Goal: Entertainment & Leisure: Consume media (video, audio)

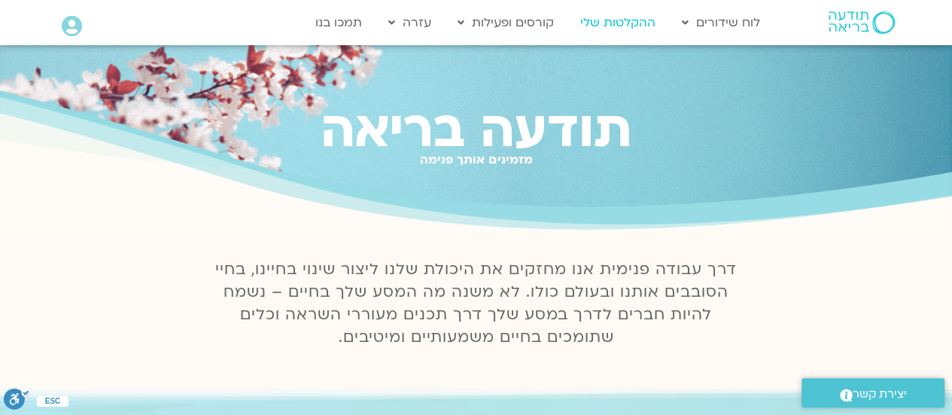
click at [634, 24] on link "ההקלטות שלי" at bounding box center [618, 22] width 90 height 29
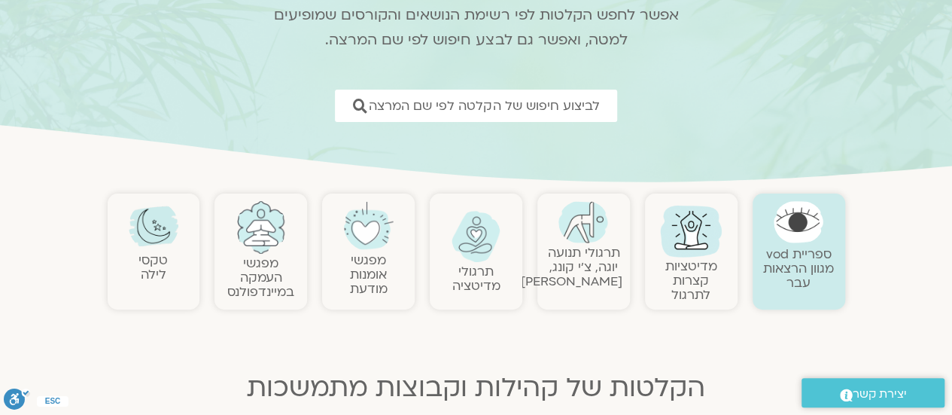
scroll to position [301, 0]
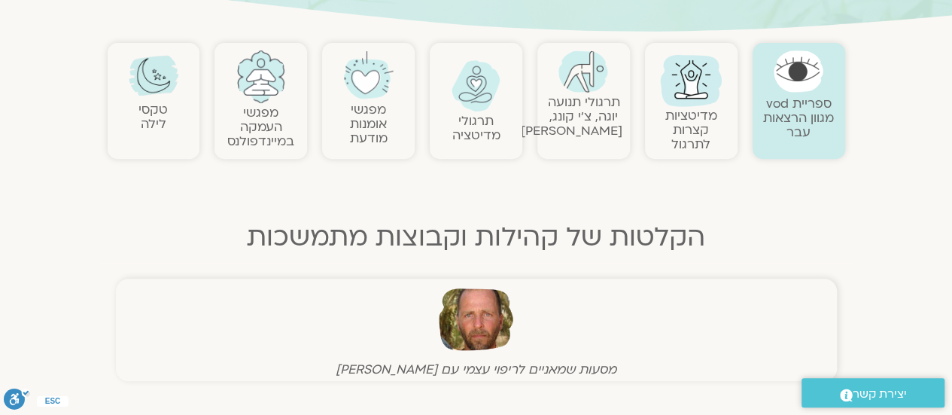
click at [140, 88] on img at bounding box center [154, 75] width 50 height 50
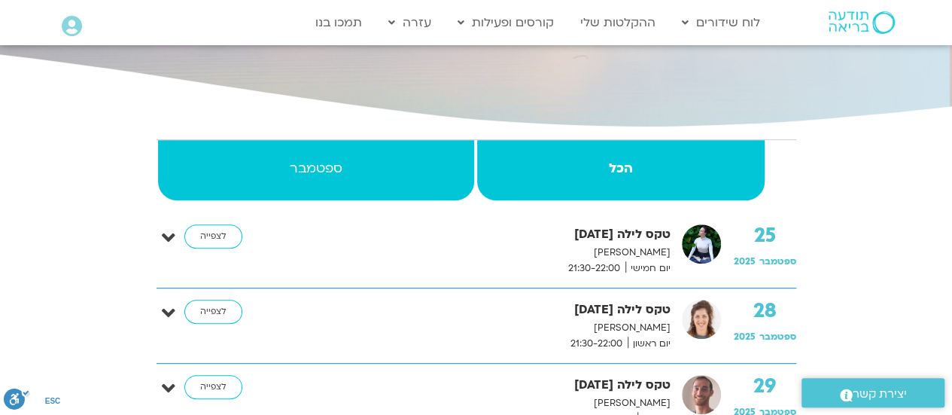
scroll to position [376, 0]
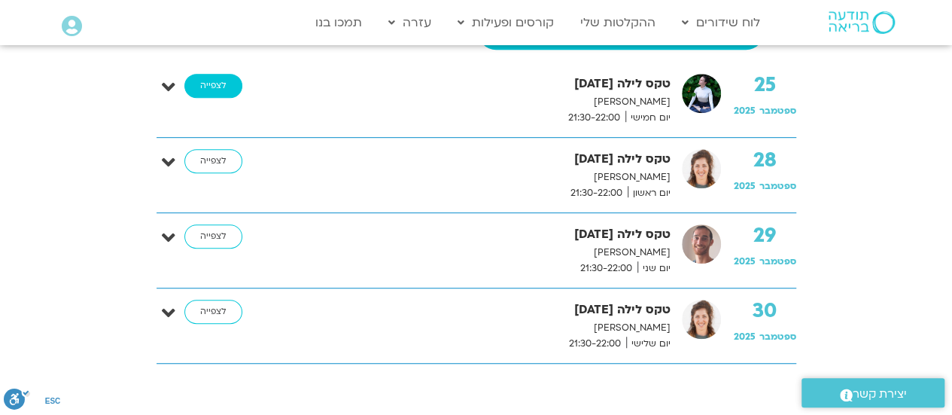
click at [207, 82] on link "לצפייה" at bounding box center [213, 86] width 58 height 24
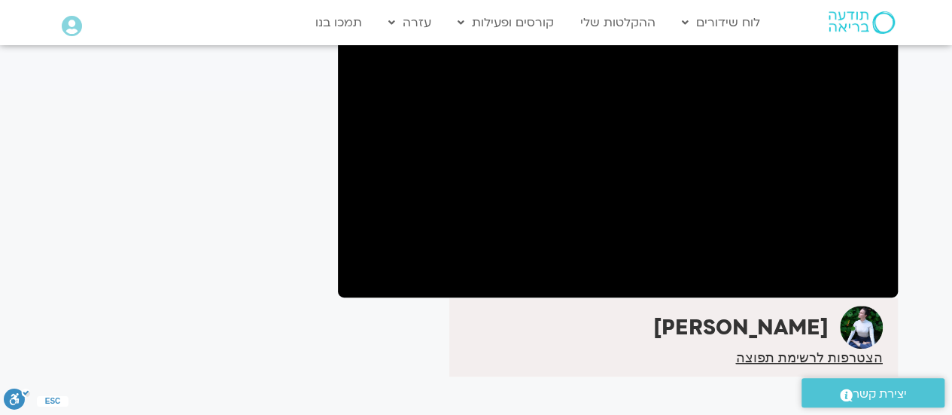
scroll to position [98, 0]
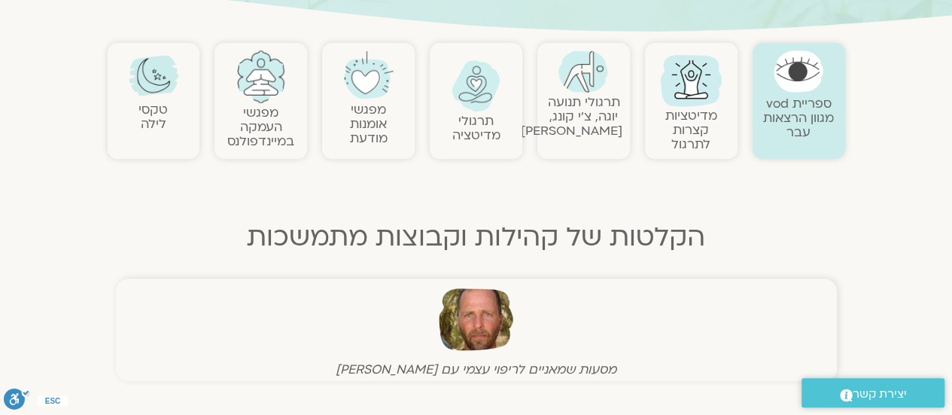
scroll to position [301, 0]
click at [145, 93] on img at bounding box center [154, 75] width 50 height 50
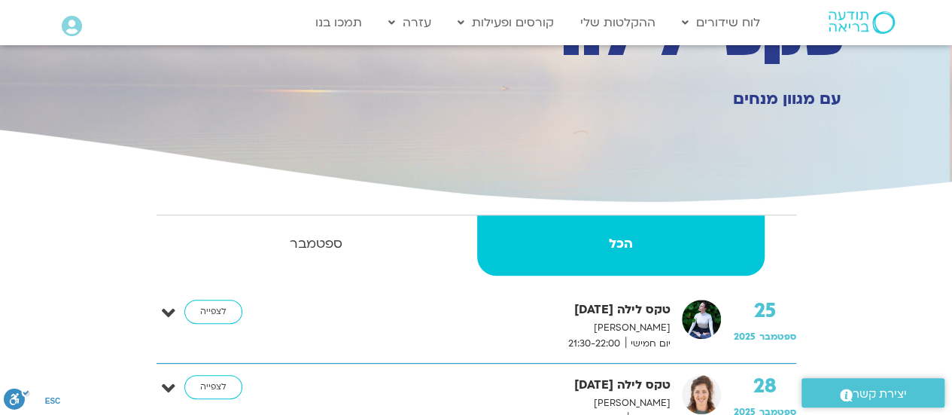
scroll to position [376, 0]
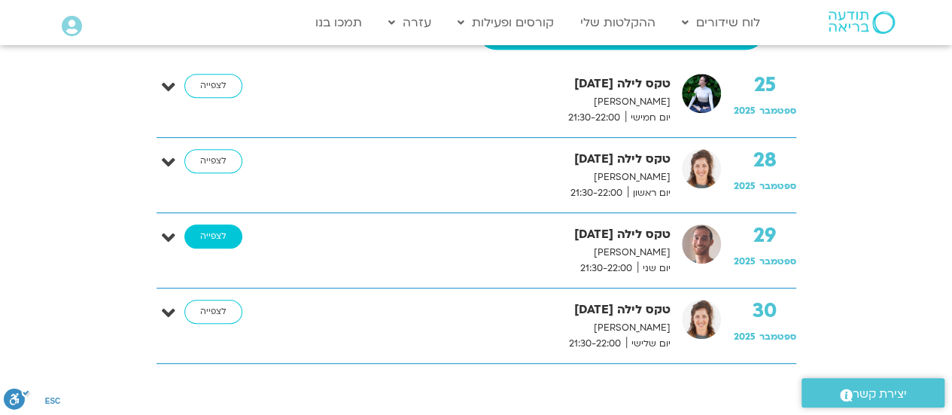
click at [210, 230] on link "לצפייה" at bounding box center [213, 236] width 58 height 24
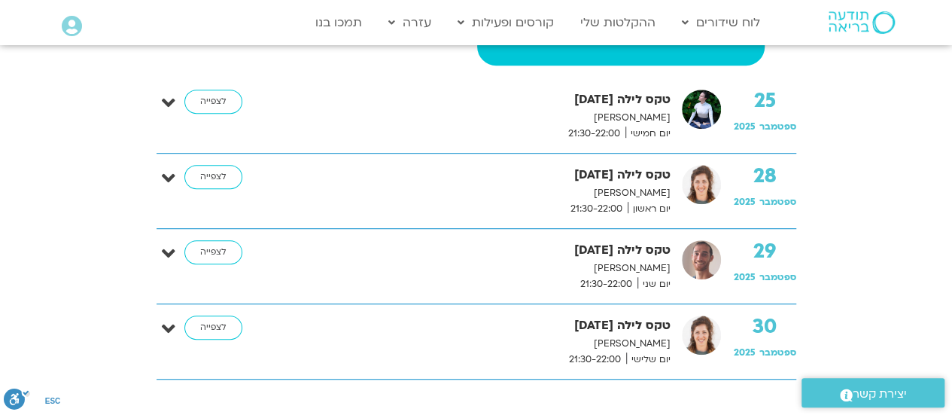
scroll to position [360, 0]
